Goal: Use online tool/utility: Utilize a website feature to perform a specific function

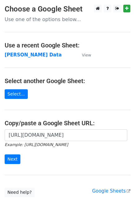
click at [14, 159] on input "Next" at bounding box center [13, 159] width 16 height 10
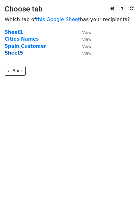
click at [17, 52] on strong "Sheet5" at bounding box center [14, 53] width 18 height 6
